Goal: Transaction & Acquisition: Purchase product/service

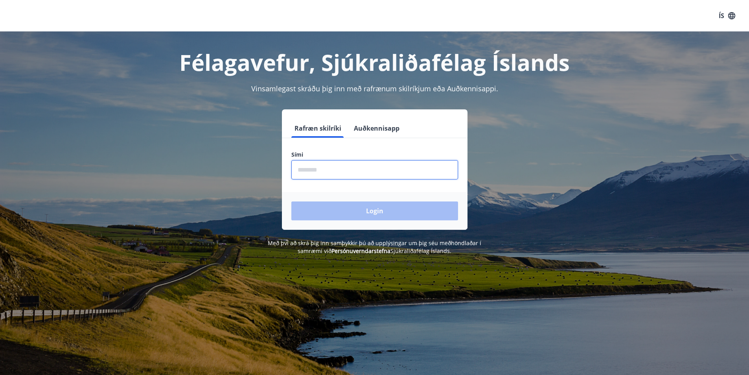
click at [346, 170] on input "phone" at bounding box center [374, 169] width 167 height 19
type input "********"
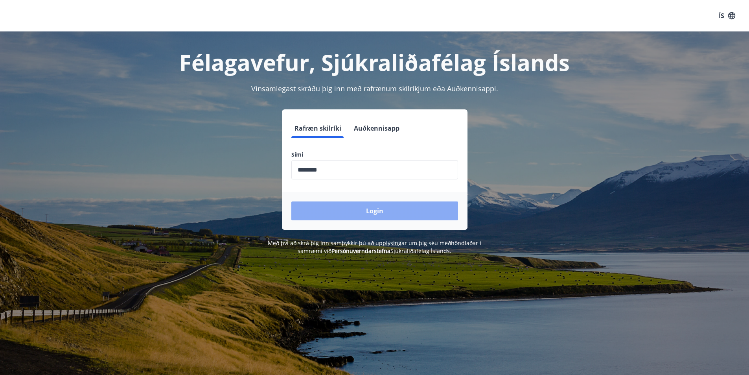
click at [376, 210] on button "Login" at bounding box center [374, 210] width 167 height 19
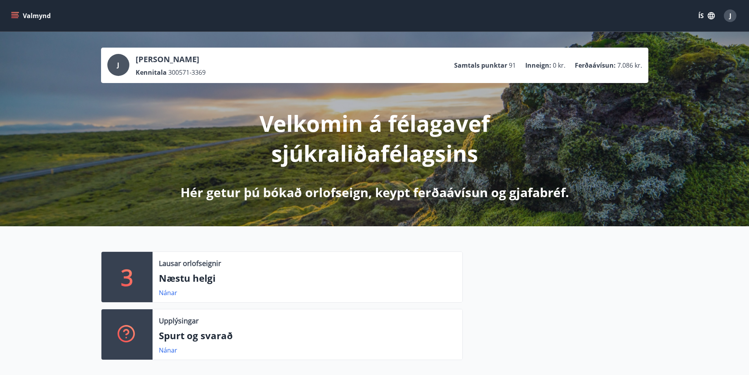
click at [15, 14] on icon "menu" at bounding box center [14, 14] width 7 height 1
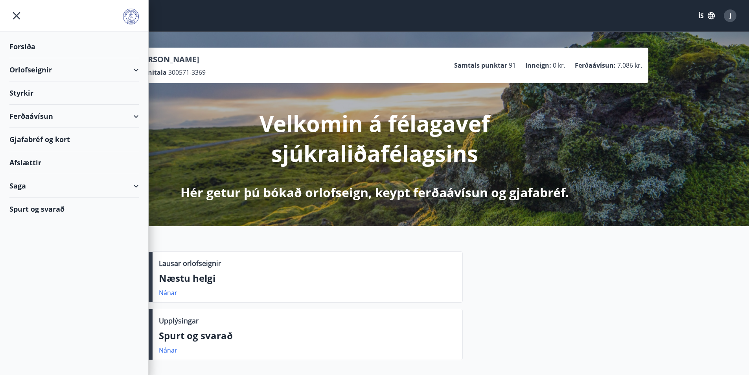
click at [17, 112] on div "Ferðaávísun" at bounding box center [73, 116] width 129 height 23
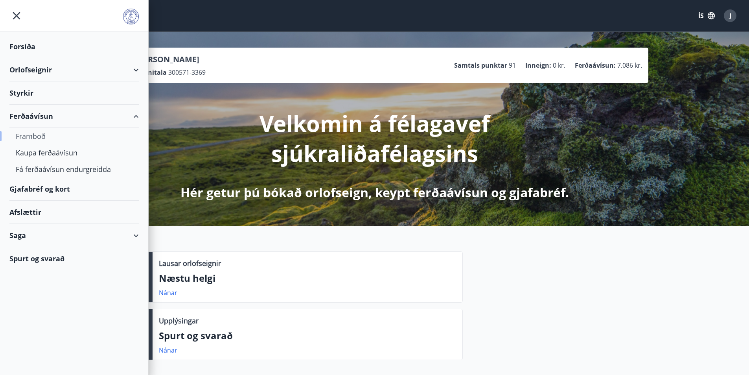
click at [33, 136] on div "Framboð" at bounding box center [74, 136] width 117 height 17
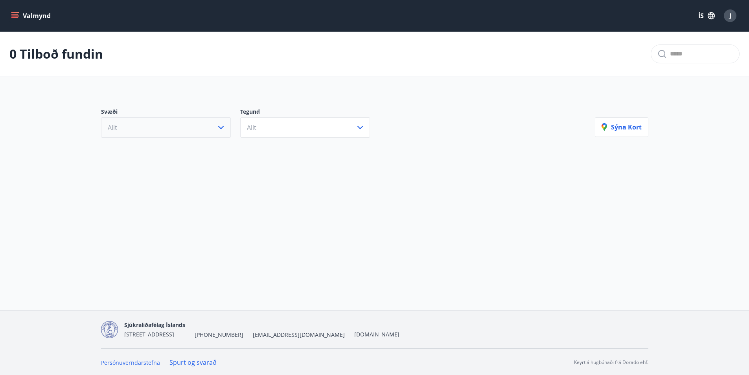
click at [162, 134] on button "Allt" at bounding box center [166, 127] width 130 height 20
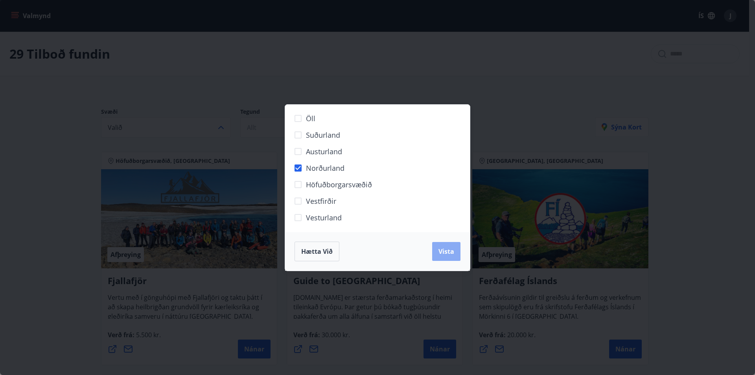
click at [448, 247] on span "Vista" at bounding box center [447, 251] width 16 height 9
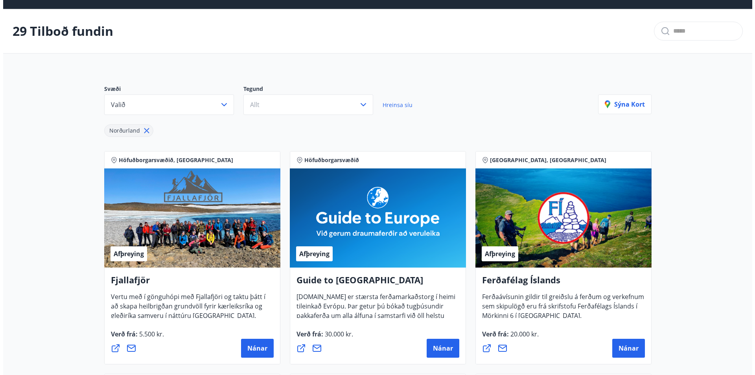
scroll to position [39, 0]
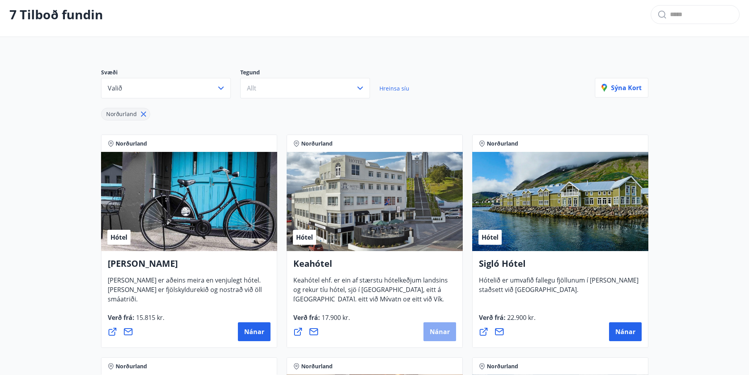
click at [439, 331] on span "Nánar" at bounding box center [440, 331] width 20 height 9
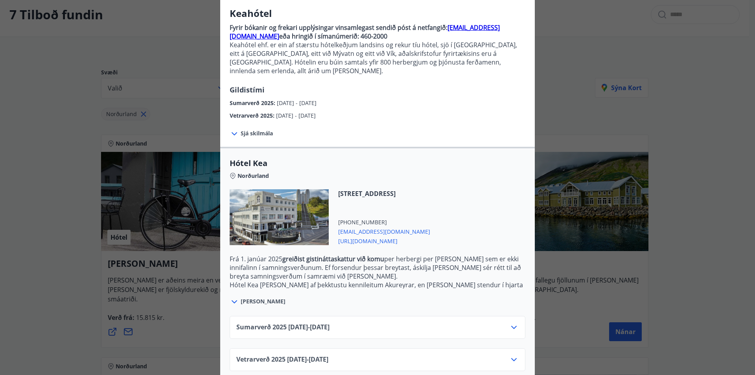
scroll to position [65, 0]
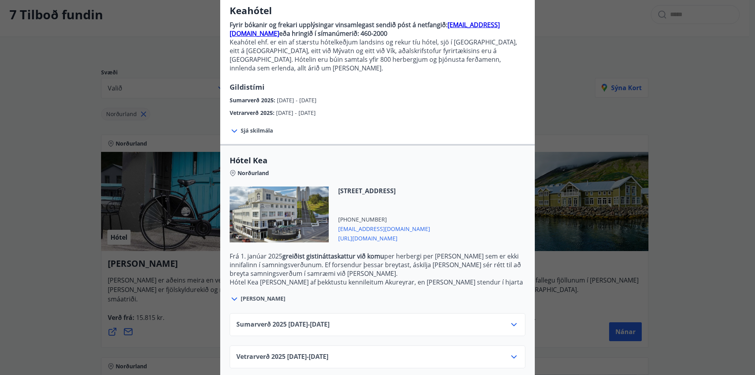
click at [512, 323] on icon at bounding box center [514, 324] width 6 height 3
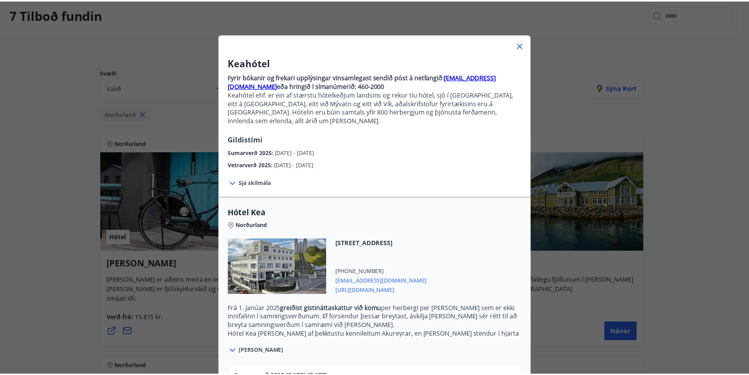
scroll to position [0, 0]
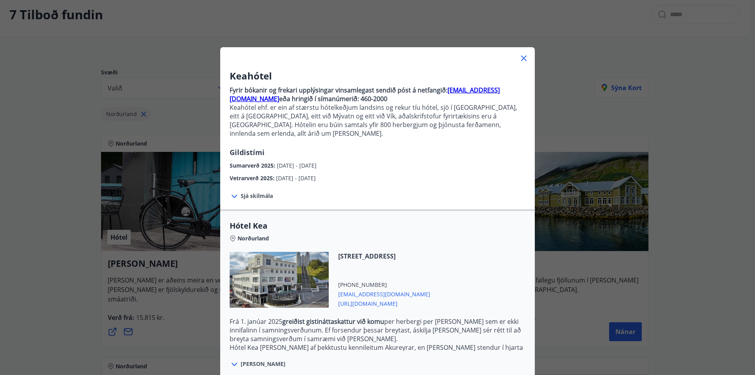
click at [520, 58] on icon at bounding box center [523, 57] width 9 height 9
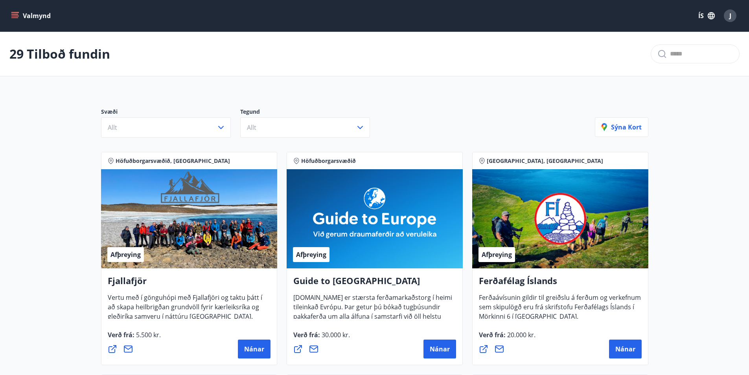
click at [13, 13] on icon "menu" at bounding box center [15, 12] width 9 height 1
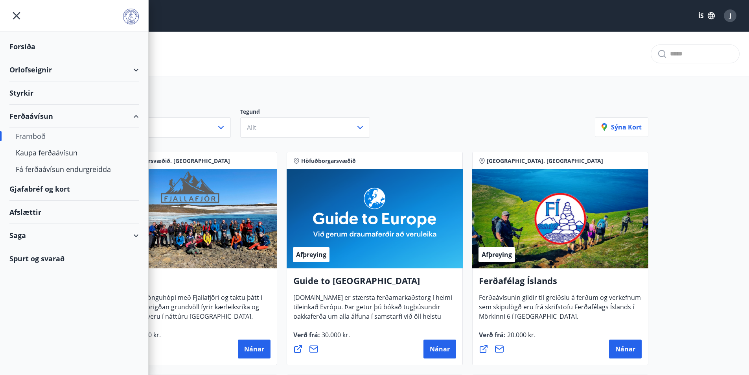
click at [29, 116] on div "Ferðaávísun" at bounding box center [73, 116] width 129 height 23
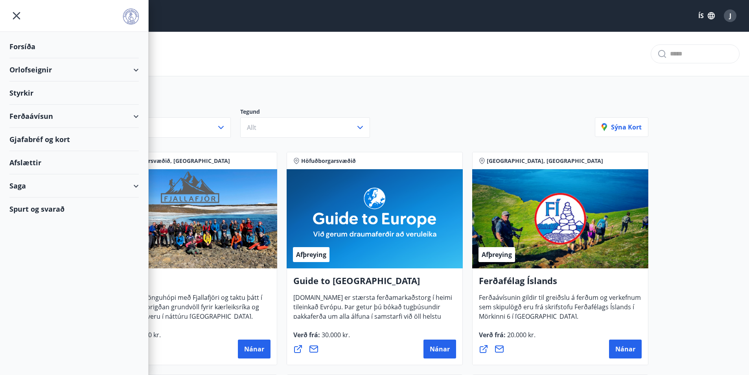
click at [30, 117] on div "Ferðaávísun" at bounding box center [73, 116] width 129 height 23
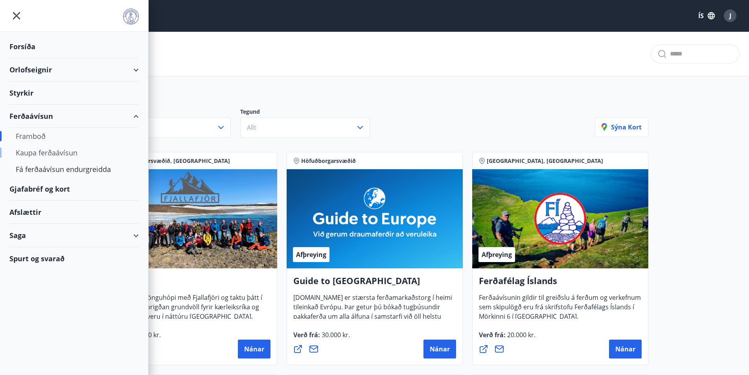
click at [44, 153] on div "Kaupa ferðaávísun" at bounding box center [74, 152] width 117 height 17
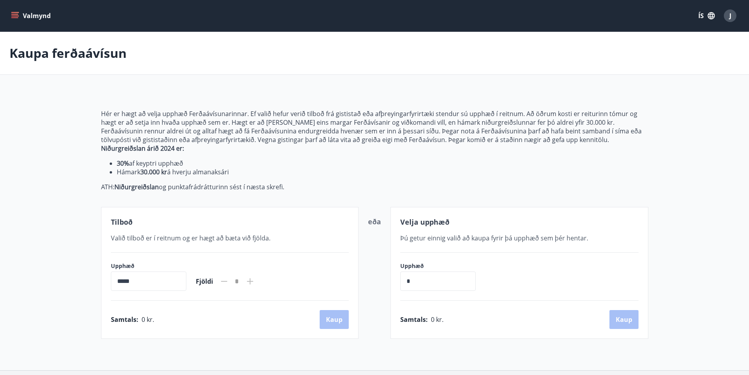
click at [164, 279] on input "*****" at bounding box center [149, 280] width 76 height 19
drag, startPoint x: 116, startPoint y: 282, endPoint x: 135, endPoint y: 282, distance: 19.3
click at [135, 282] on input "*****" at bounding box center [149, 280] width 76 height 19
click at [285, 280] on div "Upphæð ***** ​ Fjöldi *" at bounding box center [230, 276] width 238 height 29
click at [253, 281] on icon at bounding box center [250, 281] width 6 height 6
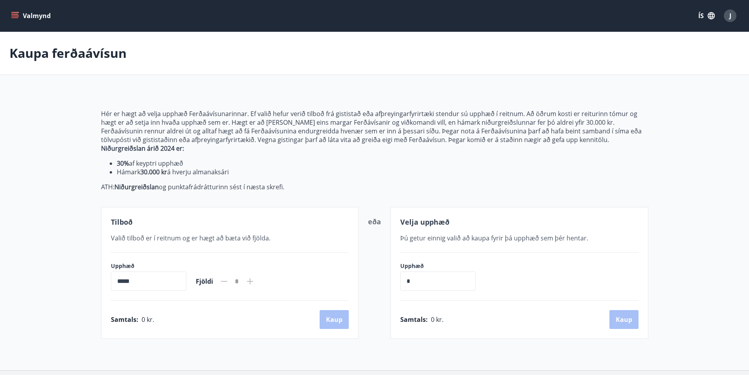
click at [144, 278] on input "*****" at bounding box center [149, 280] width 76 height 19
click at [442, 285] on input "*" at bounding box center [438, 280] width 76 height 19
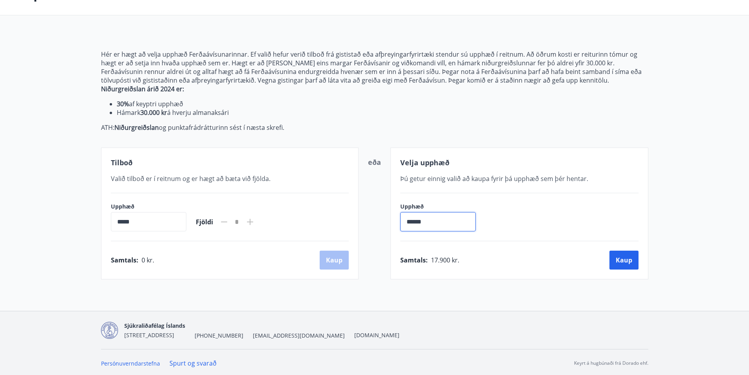
scroll to position [61, 0]
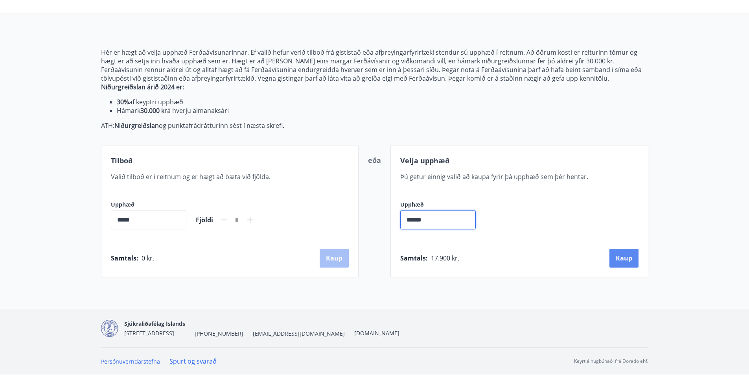
type input "******"
click at [620, 255] on button "Kaup" at bounding box center [624, 258] width 29 height 19
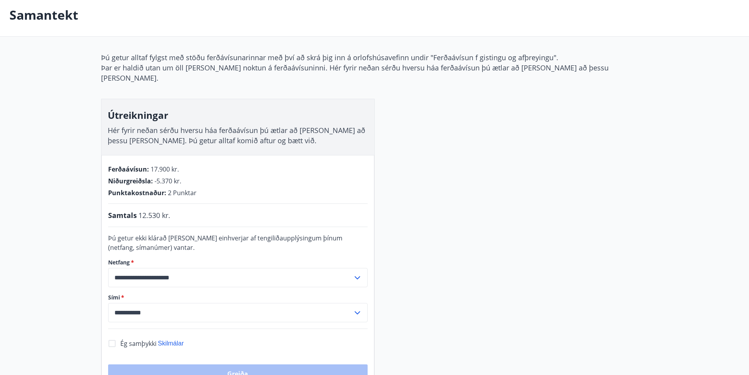
scroll to position [22, 0]
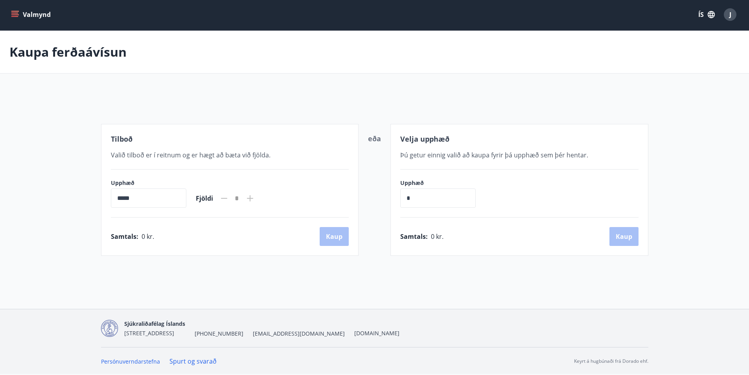
scroll to position [22, 0]
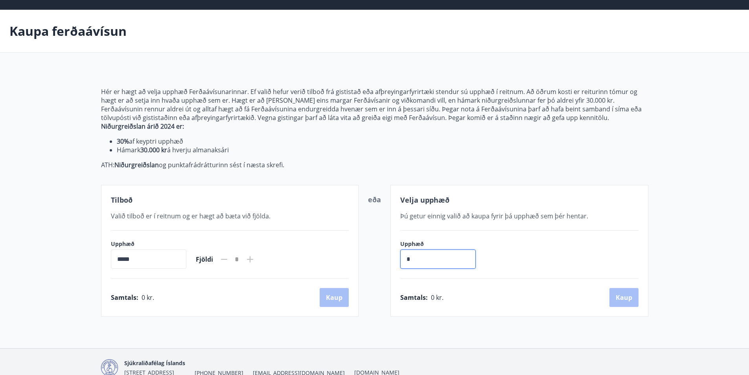
drag, startPoint x: 424, startPoint y: 262, endPoint x: 405, endPoint y: 263, distance: 18.9
click at [405, 263] on input "*" at bounding box center [438, 258] width 76 height 19
type input "******"
click at [618, 295] on button "Kaup" at bounding box center [624, 297] width 29 height 19
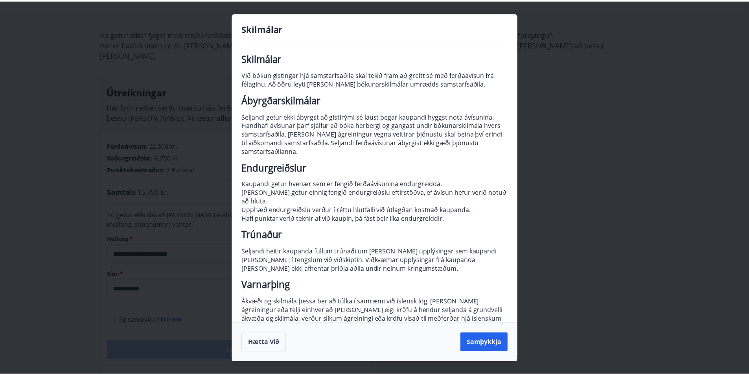
scroll to position [9, 0]
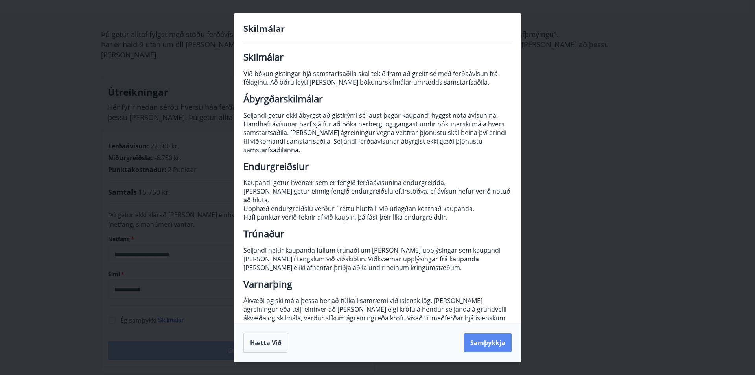
click at [483, 339] on button "Samþykkja" at bounding box center [488, 342] width 48 height 19
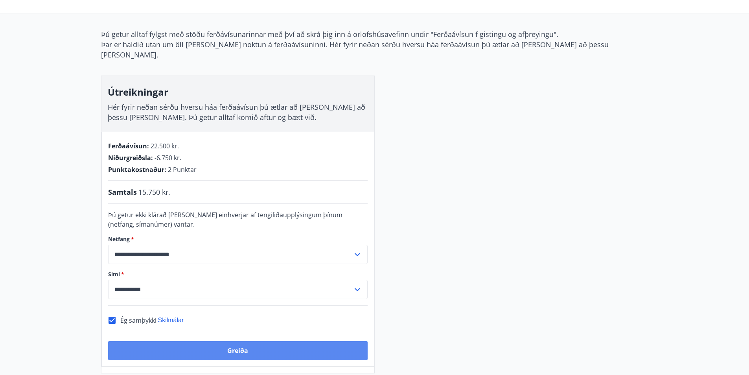
click at [242, 341] on button "Greiða" at bounding box center [238, 350] width 260 height 19
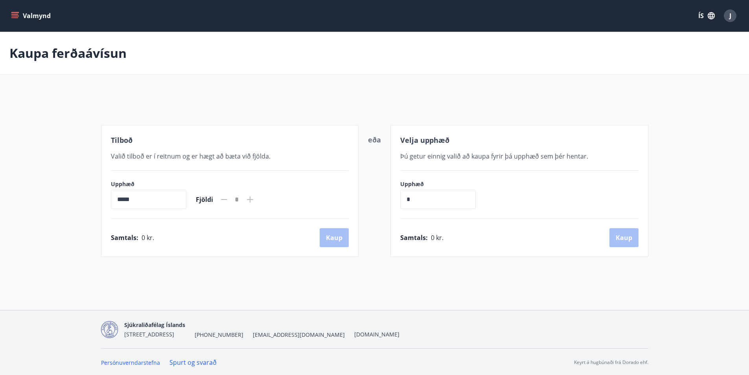
scroll to position [1, 0]
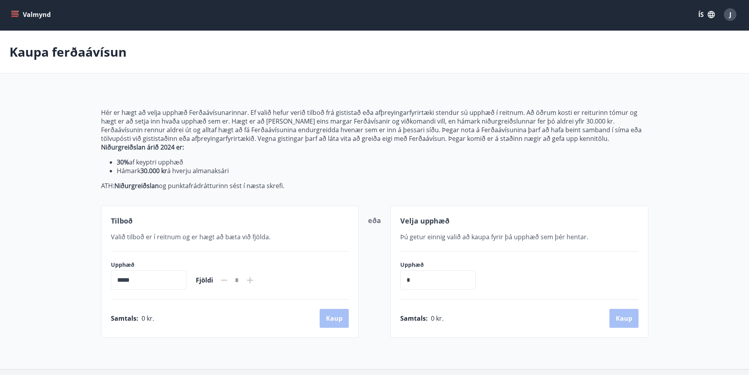
click at [12, 14] on icon "menu" at bounding box center [15, 15] width 8 height 8
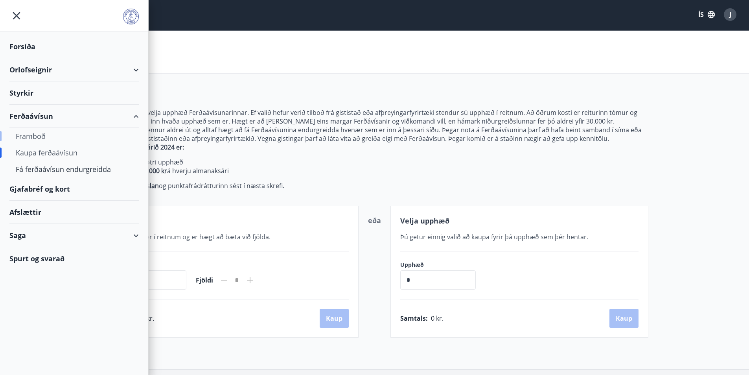
click at [38, 135] on div "Framboð" at bounding box center [74, 136] width 117 height 17
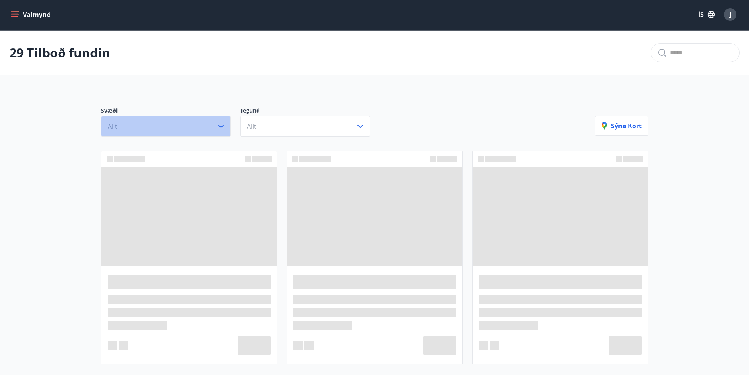
click at [217, 126] on icon "button" at bounding box center [220, 126] width 9 height 9
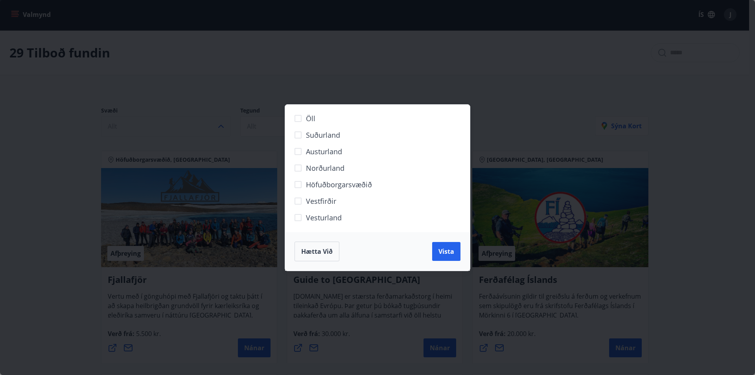
drag, startPoint x: 42, startPoint y: 235, endPoint x: 48, endPoint y: 234, distance: 5.2
click at [44, 234] on div "Öll Suðurland Austurland Norðurland Höfuðborgarsvæðið Vestfirðir Vesturland Hæt…" at bounding box center [377, 187] width 755 height 375
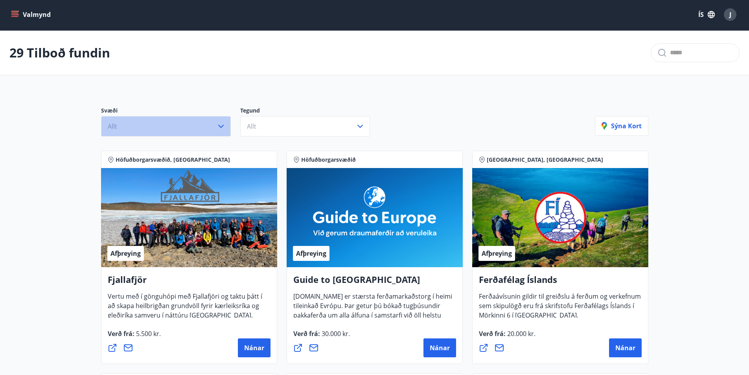
click at [127, 125] on button "Allt" at bounding box center [166, 126] width 130 height 20
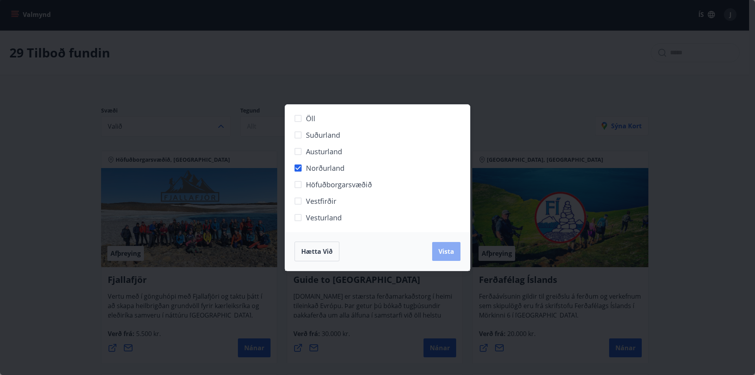
click at [448, 253] on span "Vista" at bounding box center [447, 251] width 16 height 9
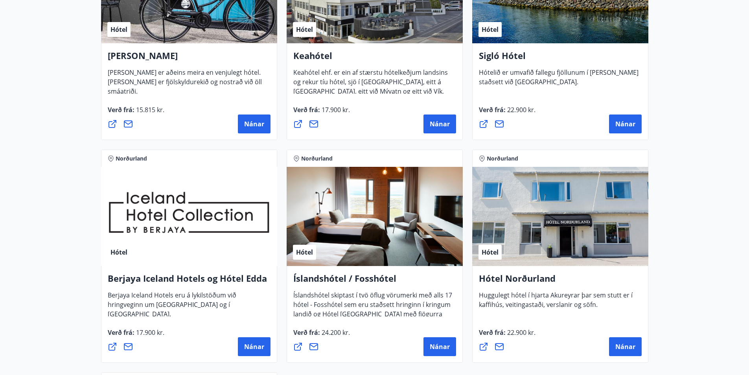
scroll to position [158, 0]
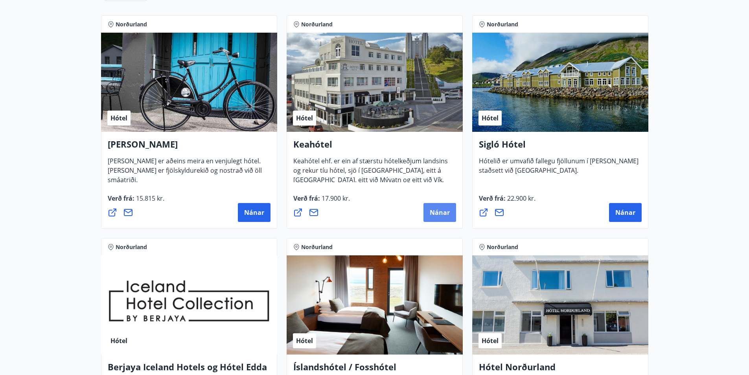
click at [439, 211] on span "Nánar" at bounding box center [440, 212] width 20 height 9
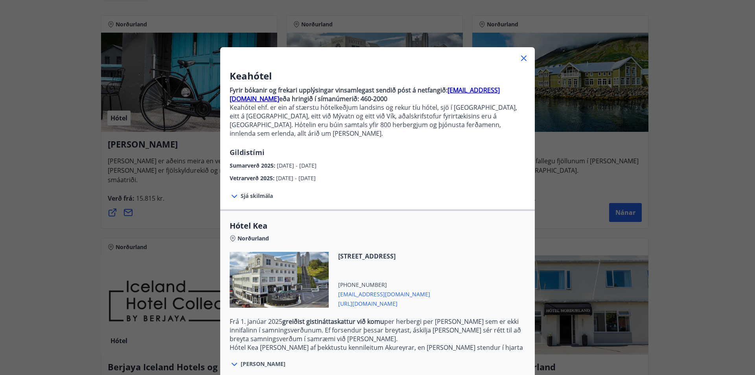
click at [460, 91] on strong "[EMAIL_ADDRESS][DOMAIN_NAME]" at bounding box center [365, 94] width 270 height 17
click at [70, 25] on div "Keahótel Fyrir bókanir og frekari upplýsingar vinsamlegast sendið póst á netfan…" at bounding box center [377, 187] width 755 height 375
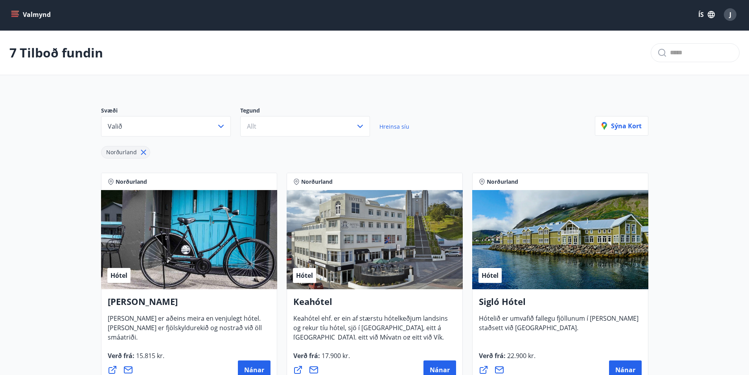
scroll to position [0, 0]
